Goal: Entertainment & Leisure: Consume media (video, audio)

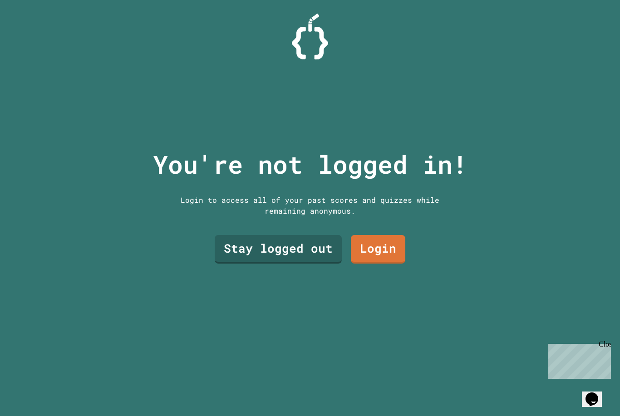
click at [310, 257] on link "Stay logged out" at bounding box center [278, 249] width 127 height 29
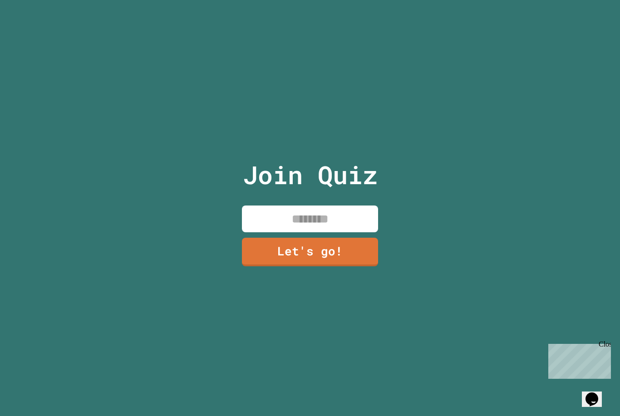
click at [358, 226] on input at bounding box center [310, 219] width 136 height 27
type input "*******"
click at [345, 266] on link "Let's go!" at bounding box center [310, 252] width 136 height 29
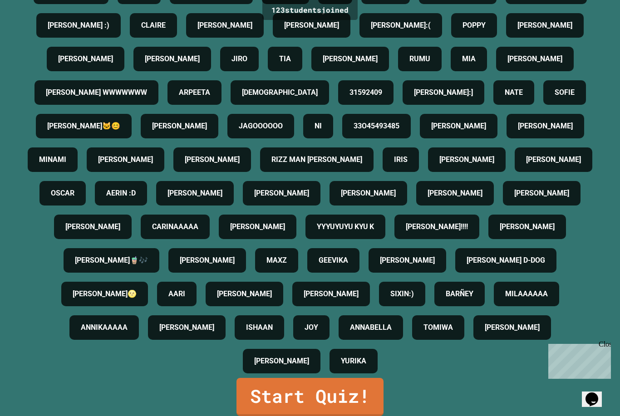
scroll to position [560, 0]
click at [376, 378] on div "[PERSON_NAME] [PERSON_NAME] [PERSON_NAME] SURIYA [PERSON_NAME] [PERSON_NAME] [P…" at bounding box center [310, 76] width 575 height 604
click at [370, 378] on div "[PERSON_NAME] [PERSON_NAME] [PERSON_NAME] SURIYA [PERSON_NAME] [PERSON_NAME] [P…" at bounding box center [310, 76] width 575 height 604
click at [368, 411] on link "Start Quiz!" at bounding box center [309, 397] width 147 height 38
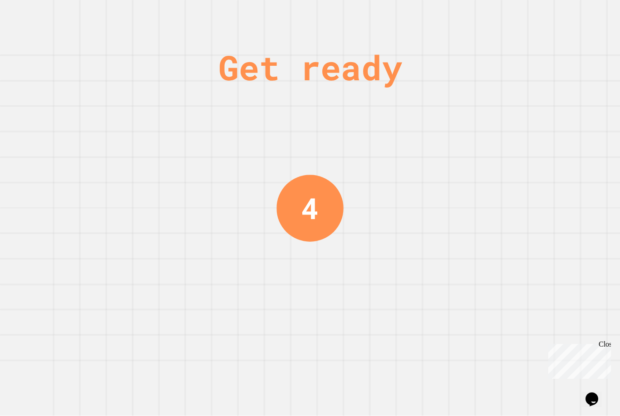
scroll to position [0, 0]
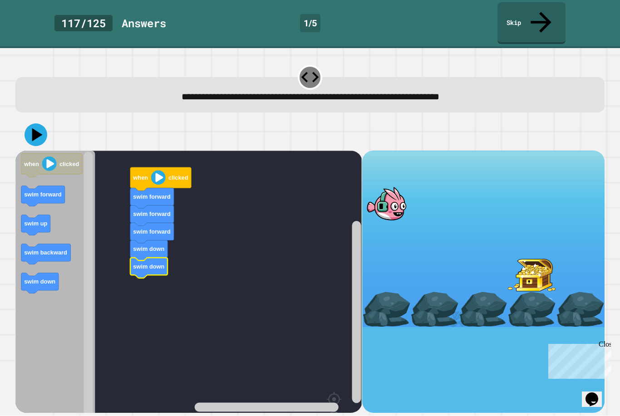
click at [32, 123] on icon at bounding box center [36, 134] width 23 height 23
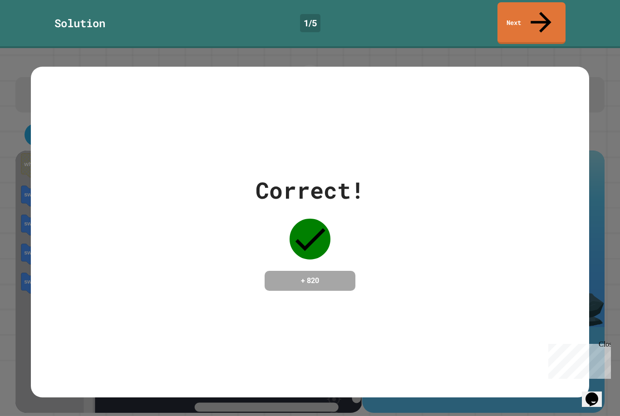
click at [588, 265] on div "Correct! + 820" at bounding box center [310, 232] width 558 height 118
click at [541, 12] on icon at bounding box center [541, 22] width 31 height 31
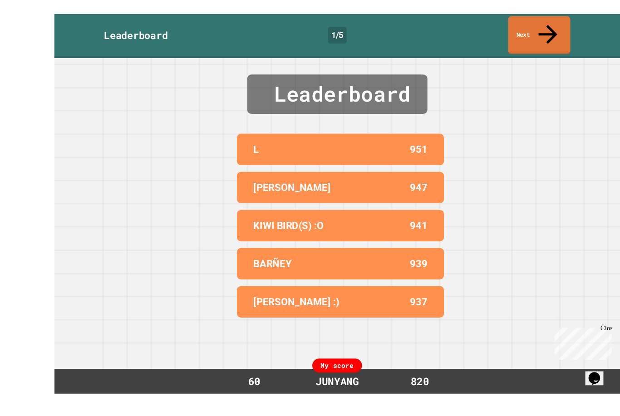
scroll to position [5, 0]
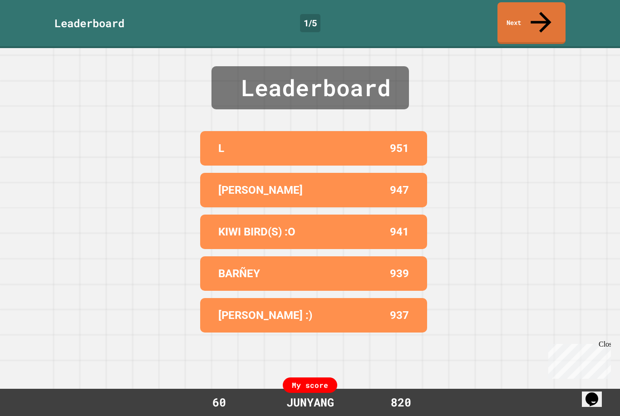
click at [548, 9] on link "Next" at bounding box center [531, 23] width 68 height 42
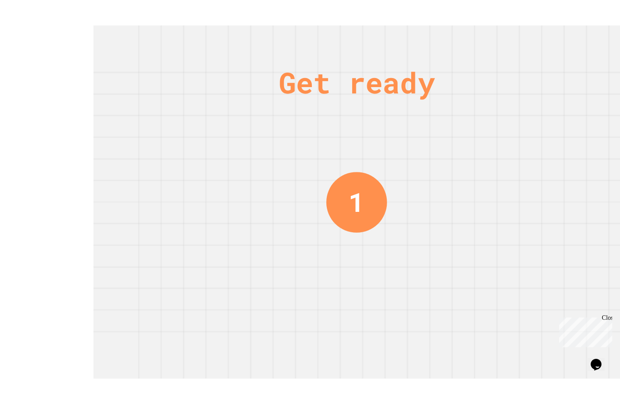
scroll to position [10, 0]
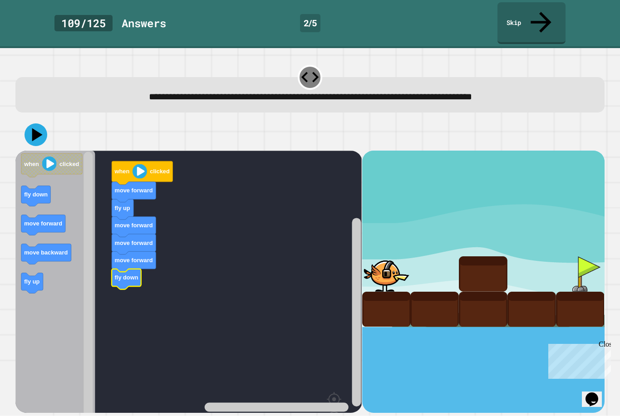
click at [32, 123] on icon at bounding box center [36, 134] width 23 height 23
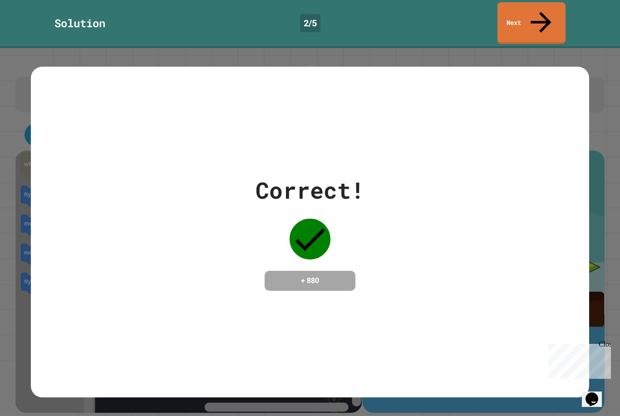
click at [551, 4] on link "Next" at bounding box center [531, 23] width 68 height 42
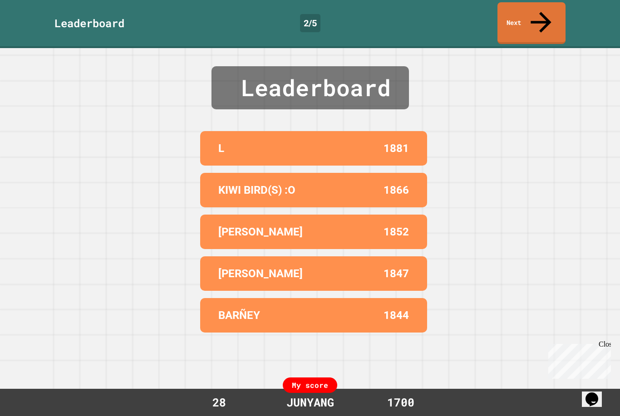
click at [545, 10] on link "Next" at bounding box center [531, 23] width 68 height 42
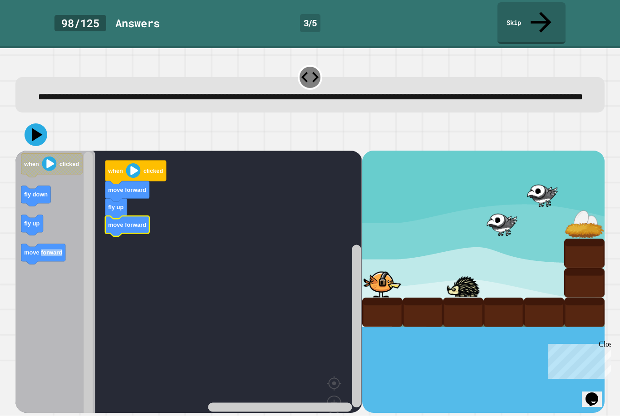
click at [453, 409] on div at bounding box center [483, 282] width 242 height 262
click at [459, 303] on div at bounding box center [463, 312] width 40 height 29
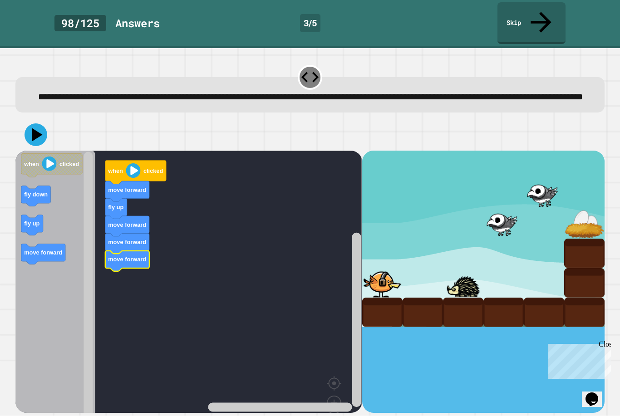
click at [502, 298] on div at bounding box center [503, 312] width 40 height 29
click at [539, 304] on div at bounding box center [544, 312] width 40 height 29
click at [22, 119] on div at bounding box center [309, 135] width 589 height 32
click at [40, 123] on icon at bounding box center [36, 134] width 23 height 23
click at [21, 119] on div at bounding box center [309, 135] width 589 height 32
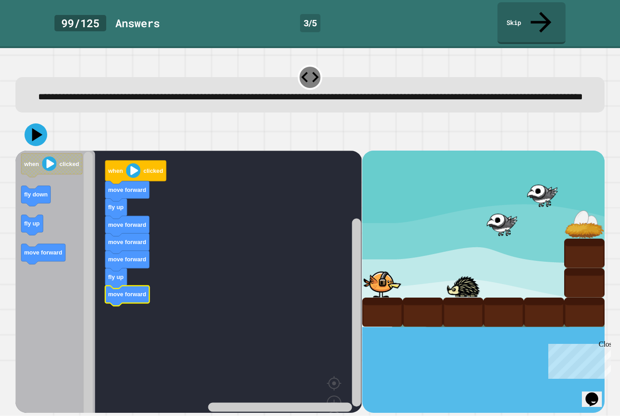
click at [21, 119] on div at bounding box center [309, 135] width 589 height 32
click at [39, 127] on icon at bounding box center [36, 134] width 23 height 23
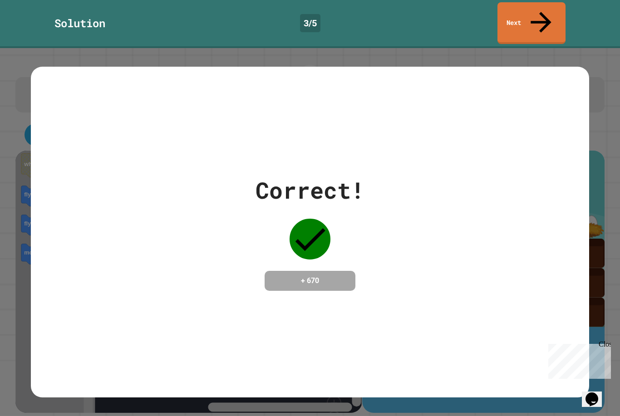
click at [545, 7] on link "Next" at bounding box center [531, 23] width 68 height 42
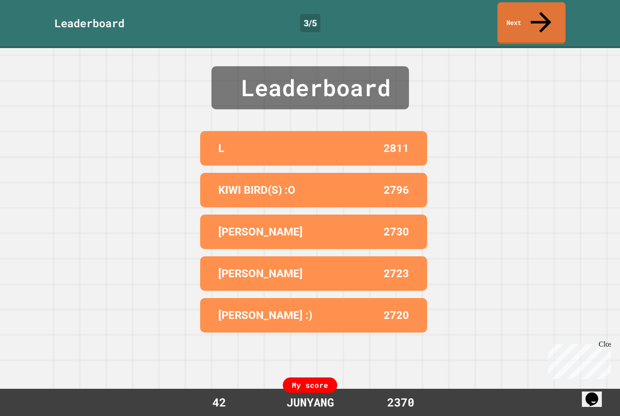
click at [543, 10] on link "Next" at bounding box center [531, 23] width 68 height 42
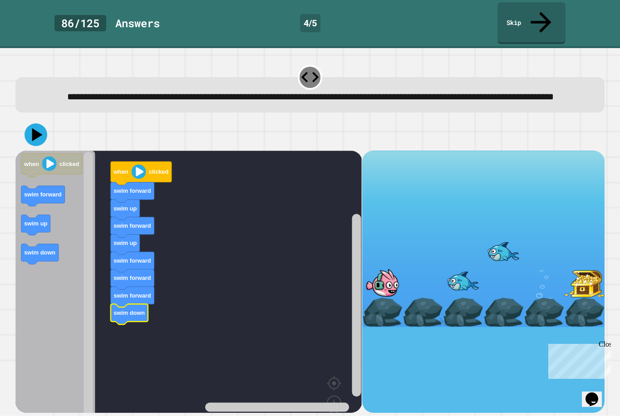
click at [28, 123] on icon at bounding box center [36, 134] width 23 height 23
click at [33, 123] on icon at bounding box center [36, 134] width 23 height 23
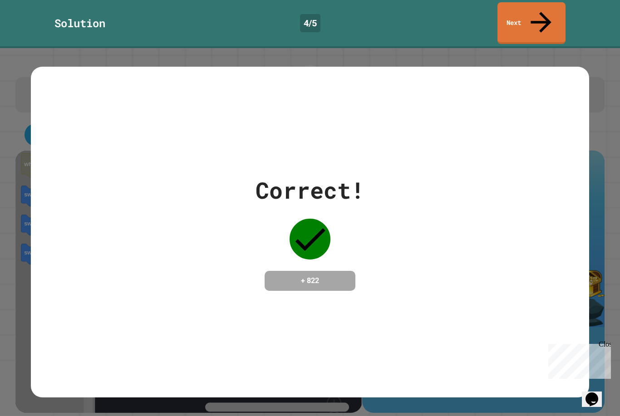
click at [532, 5] on link "Next" at bounding box center [531, 23] width 68 height 42
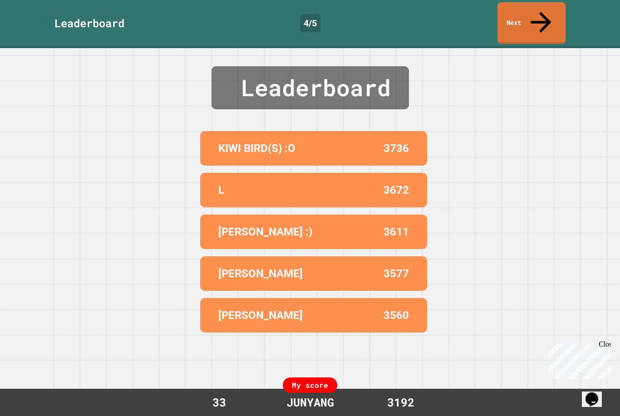
click at [542, 48] on div "Leaderboard KIWI BIRD(S) :O 3736 L 3672 [PERSON_NAME] :) 3611 [PERSON_NAME] 357…" at bounding box center [310, 232] width 620 height 368
click at [550, 8] on link "Next" at bounding box center [531, 23] width 68 height 42
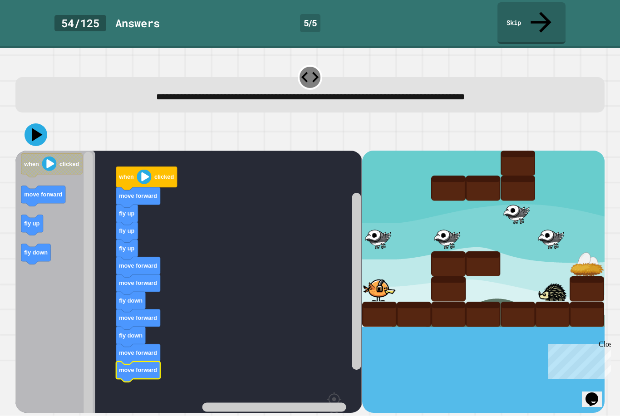
click at [30, 123] on icon at bounding box center [36, 134] width 23 height 23
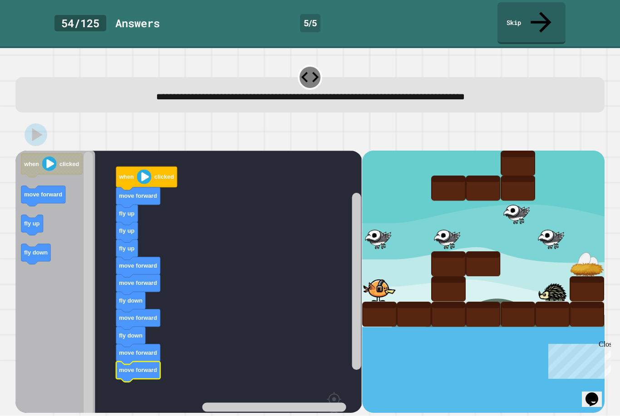
click at [44, 119] on div at bounding box center [309, 135] width 589 height 32
click at [150, 170] on image "Blockly Workspace" at bounding box center [144, 177] width 15 height 15
click at [148, 170] on image "Blockly Workspace" at bounding box center [144, 177] width 15 height 15
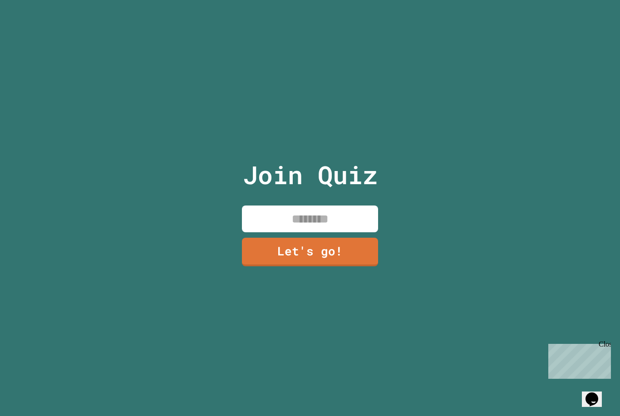
click at [339, 232] on input at bounding box center [310, 219] width 136 height 27
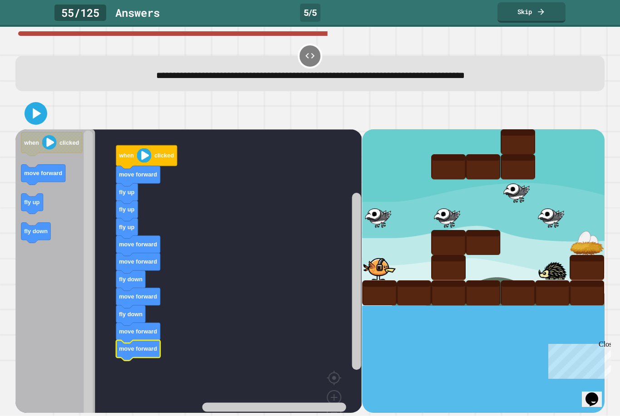
click at [30, 115] on icon at bounding box center [36, 113] width 18 height 18
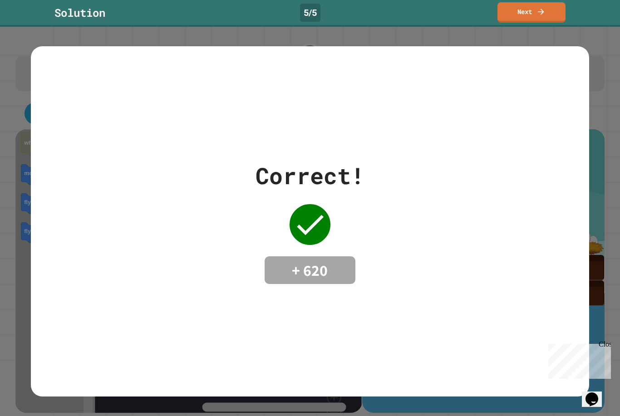
click at [545, 10] on icon at bounding box center [540, 11] width 9 height 9
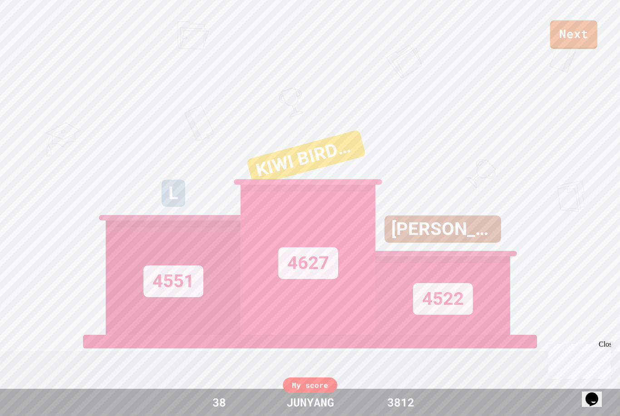
click at [583, 34] on link "Next" at bounding box center [573, 34] width 47 height 29
